Goal: Information Seeking & Learning: Learn about a topic

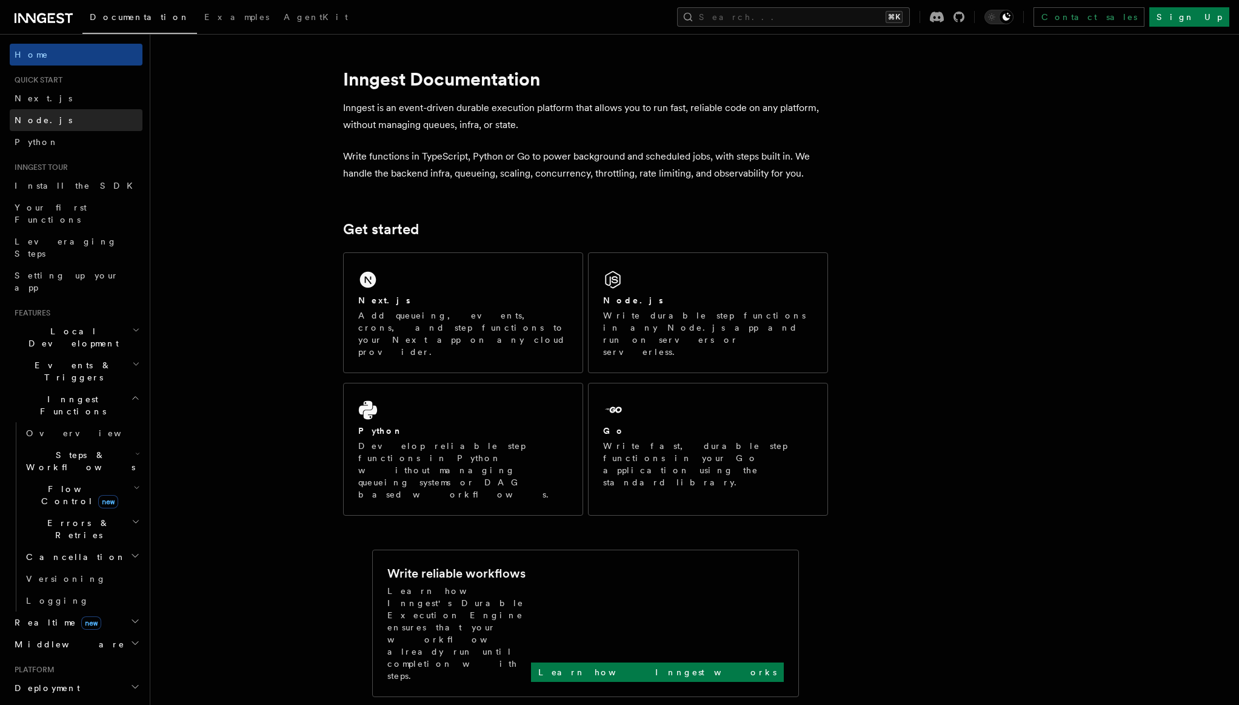
click at [65, 122] on link "Node.js" at bounding box center [76, 120] width 133 height 22
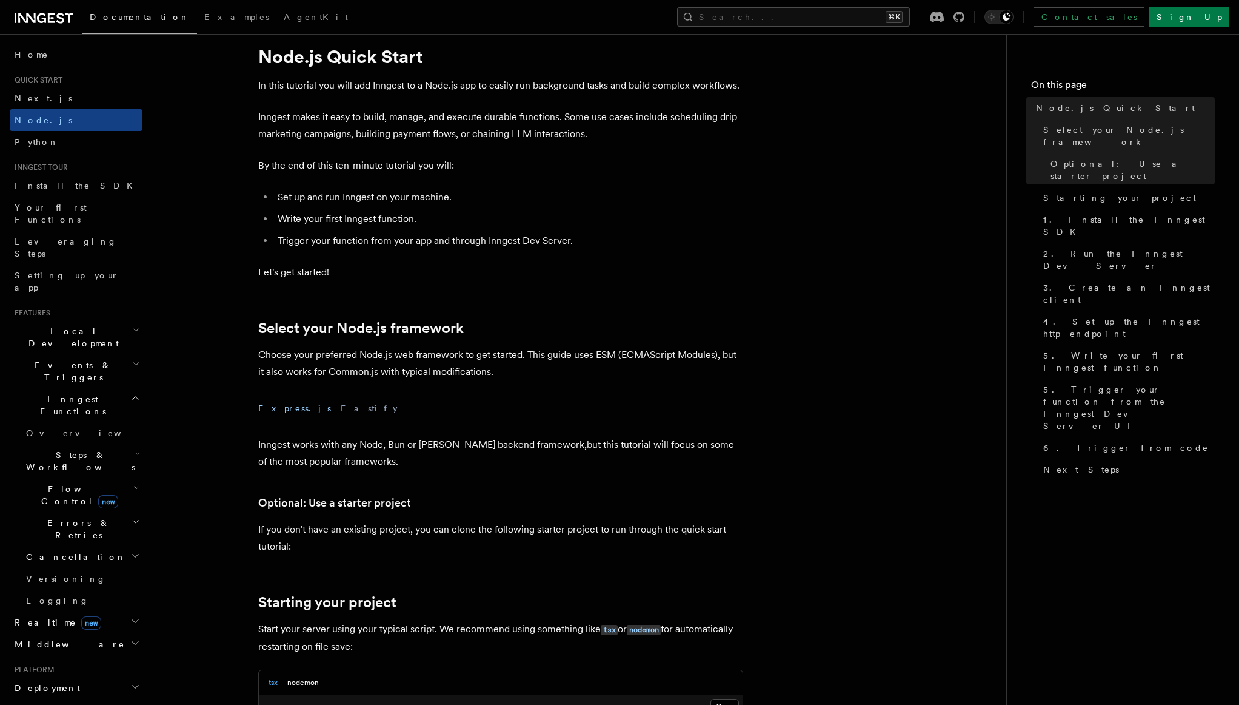
scroll to position [39, 0]
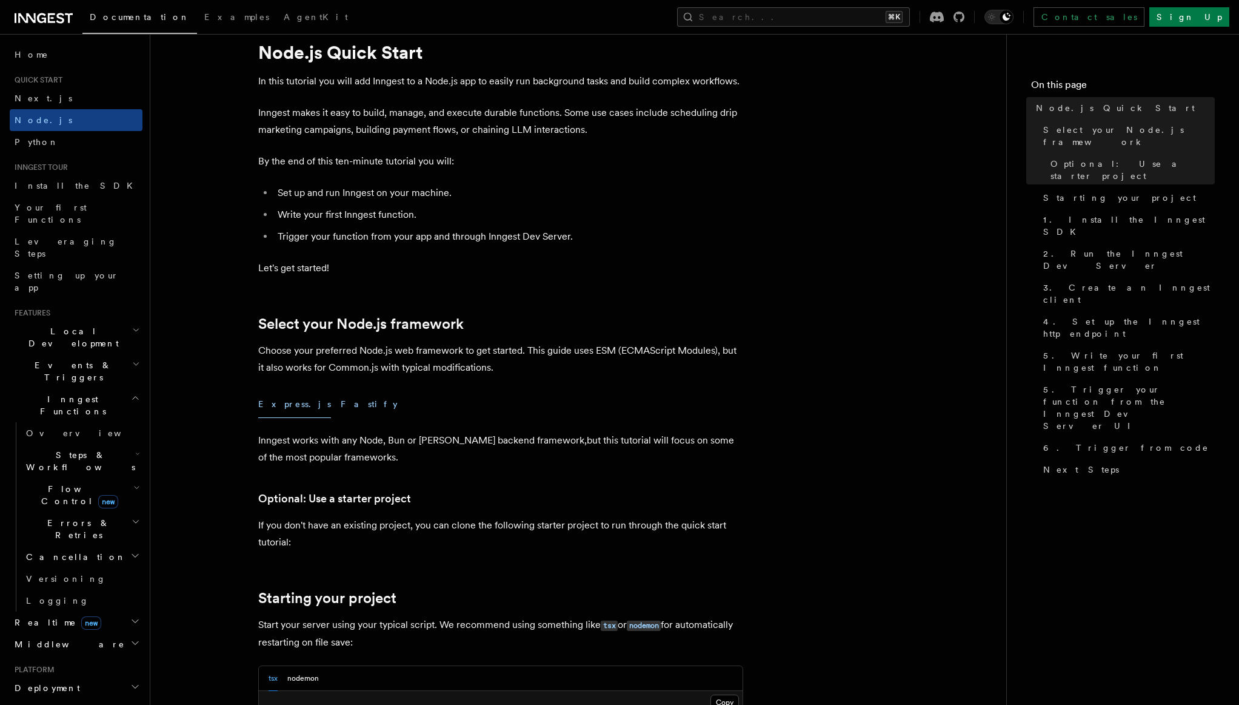
click at [341, 401] on button "Fastify" at bounding box center [369, 403] width 57 height 27
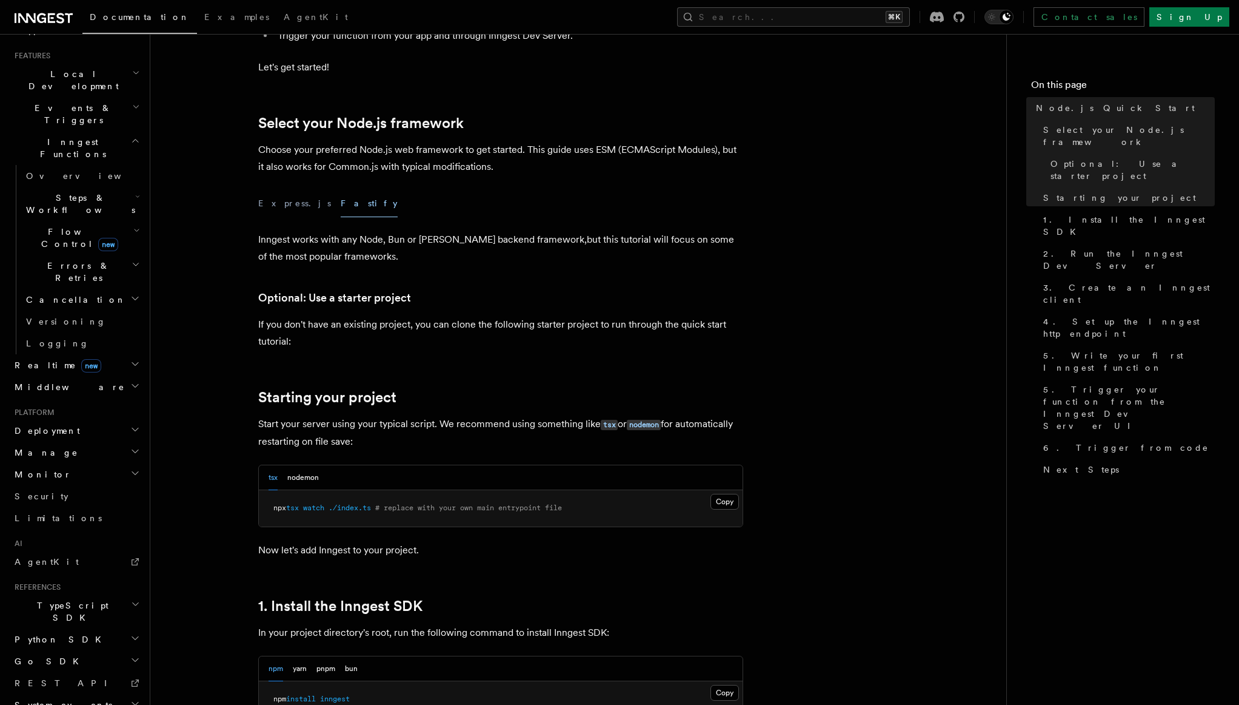
scroll to position [266, 0]
click at [135, 416] on icon "button" at bounding box center [135, 421] width 10 height 10
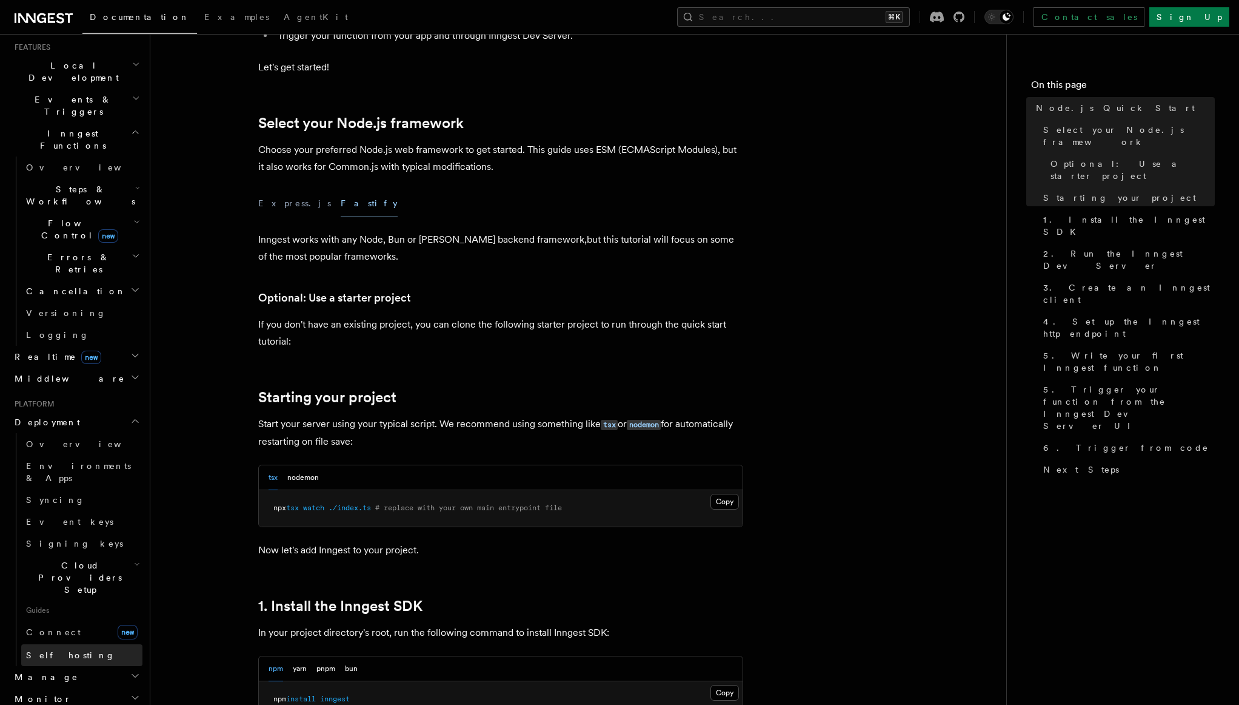
click at [53, 650] on span "Self hosting" at bounding box center [70, 655] width 89 height 10
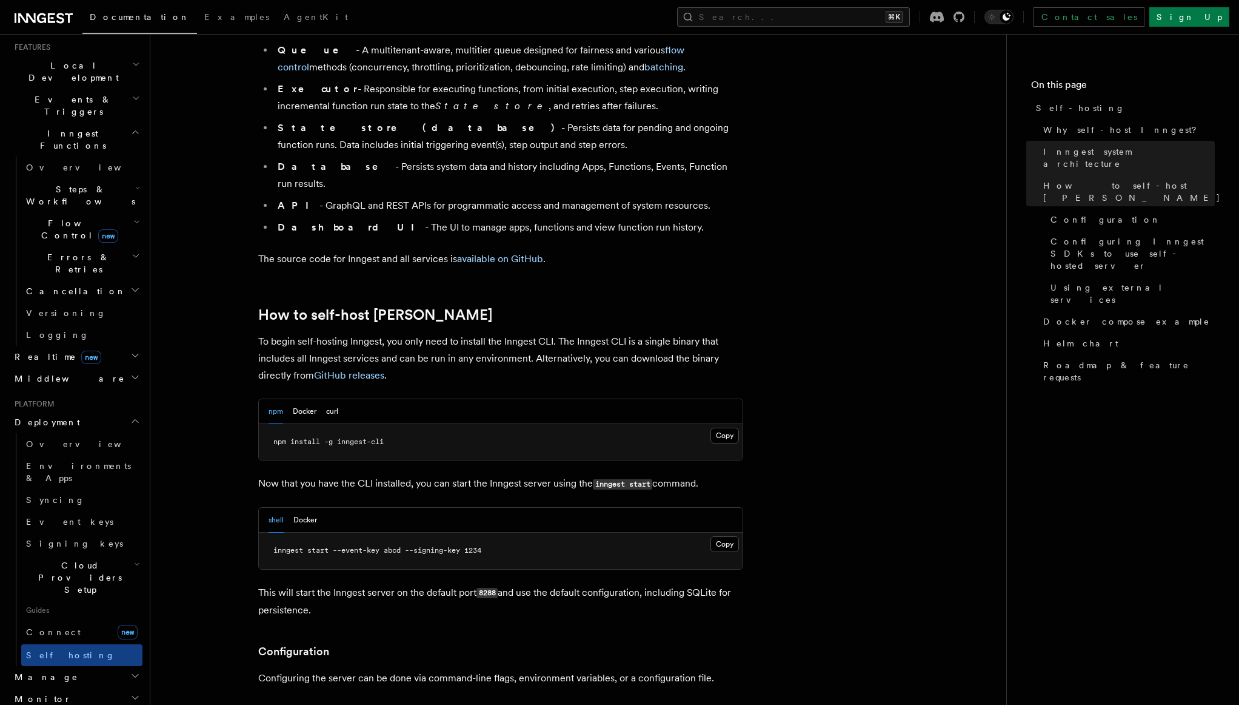
scroll to position [967, 0]
click at [303, 397] on button "Docker" at bounding box center [305, 409] width 24 height 25
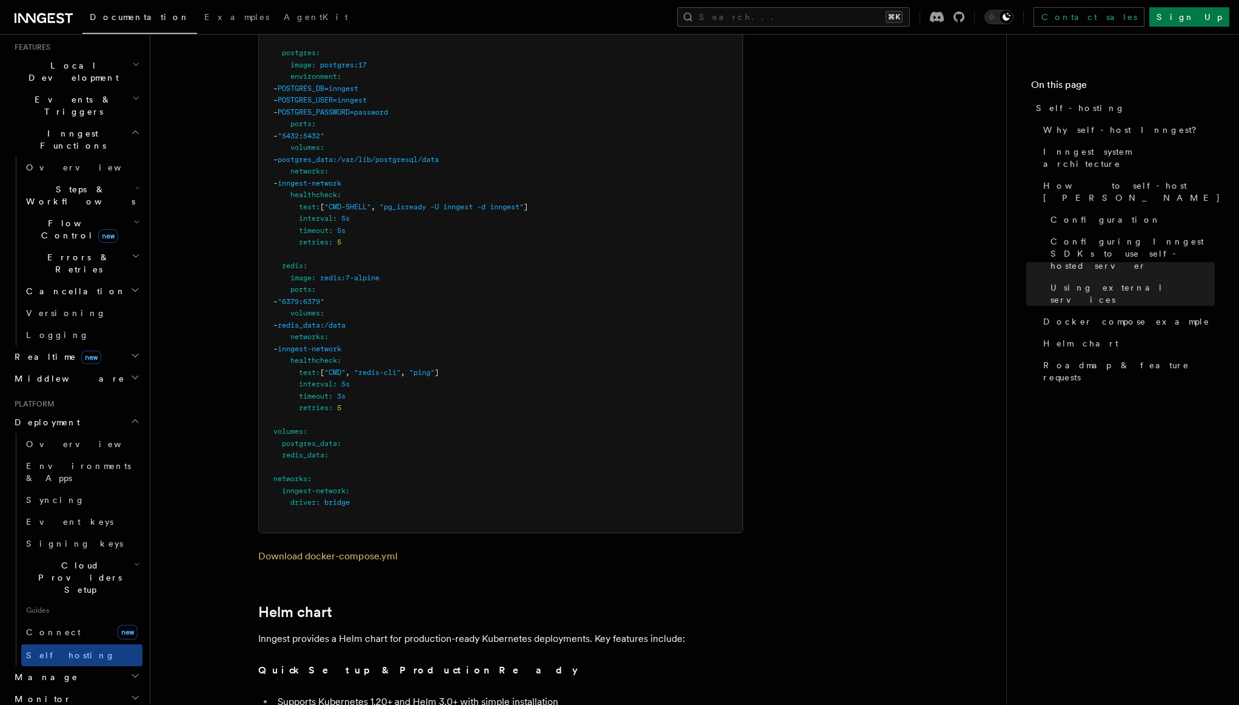
scroll to position [3613, 0]
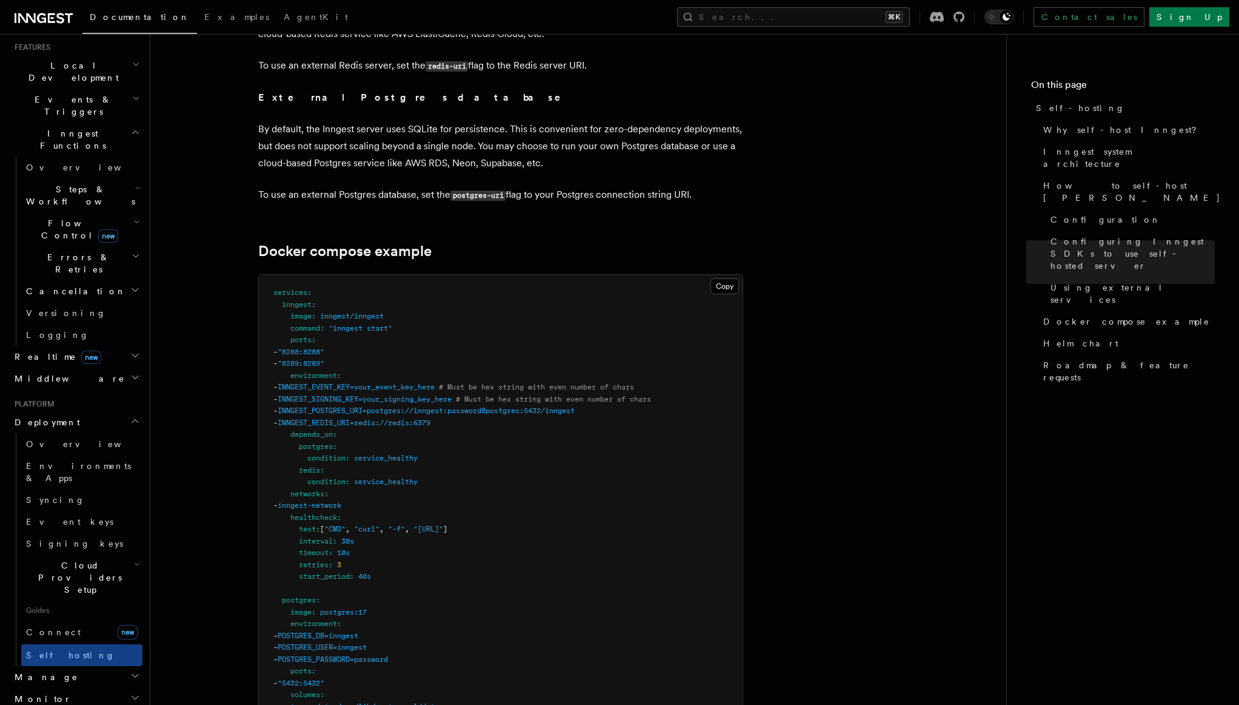
scroll to position [3140, 0]
